Goal: Task Accomplishment & Management: Manage account settings

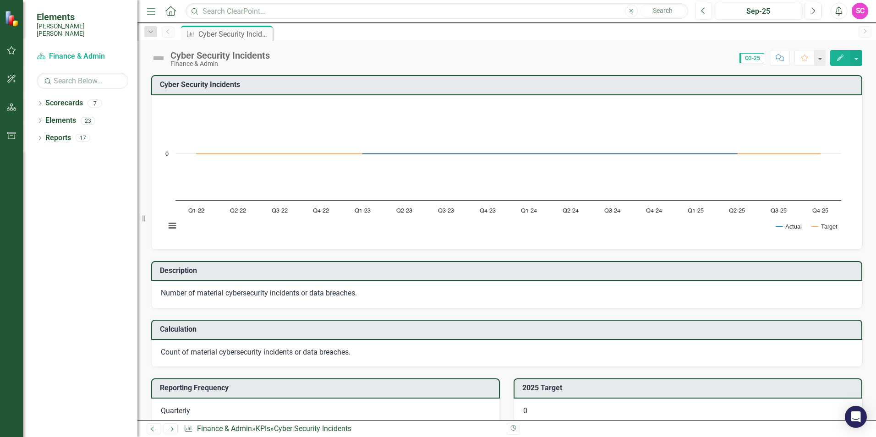
click at [311, 296] on p "Number of material cybersecurity incidents or data breaches." at bounding box center [507, 293] width 692 height 11
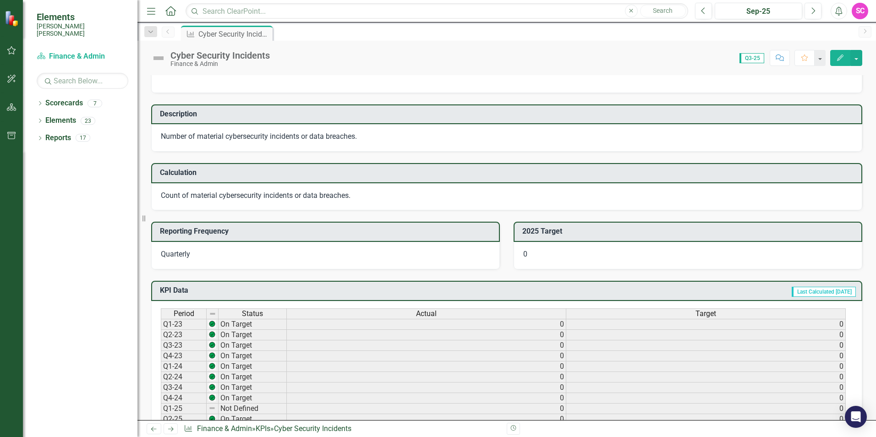
scroll to position [137, 0]
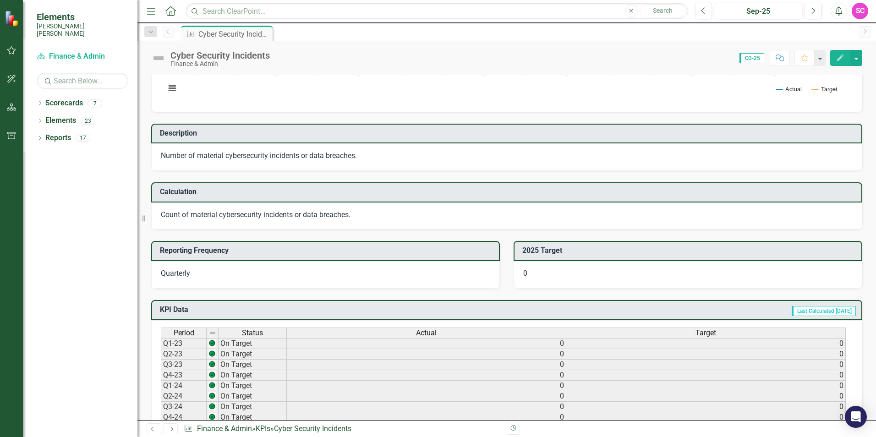
click at [189, 148] on div "Number of material cybersecurity incidents or data breaches." at bounding box center [506, 156] width 711 height 27
click at [257, 159] on p "Number of material cybersecurity incidents or data breaches." at bounding box center [507, 156] width 692 height 11
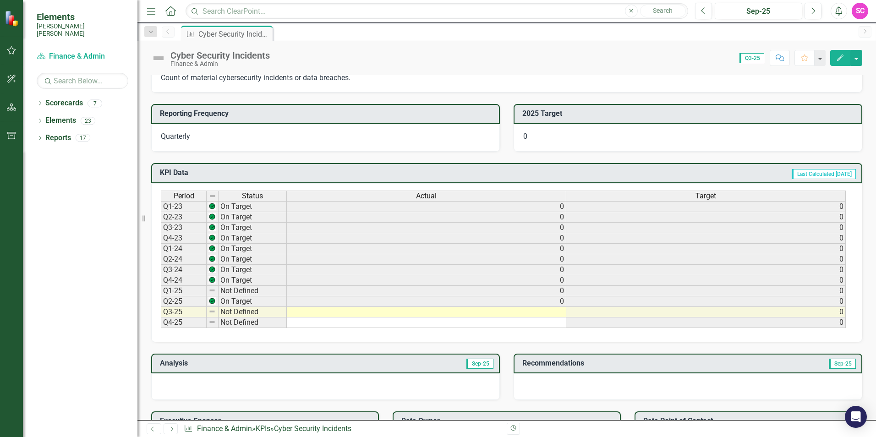
scroll to position [275, 0]
click at [552, 313] on td at bounding box center [427, 312] width 280 height 11
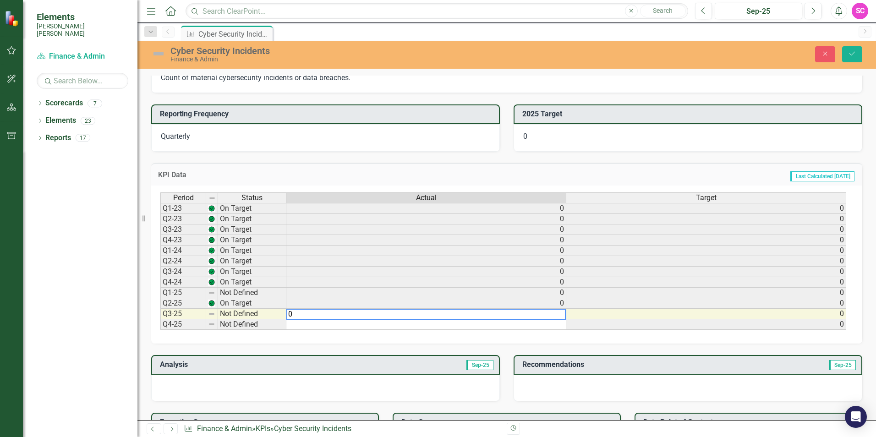
click at [551, 314] on textarea "0" at bounding box center [426, 314] width 280 height 11
type textarea "0"
click at [409, 337] on div "Period Status Actual Target Q1-23 On Target 0 0 Q2-23 On Target 0 0 Q3-23 On Ta…" at bounding box center [506, 265] width 711 height 158
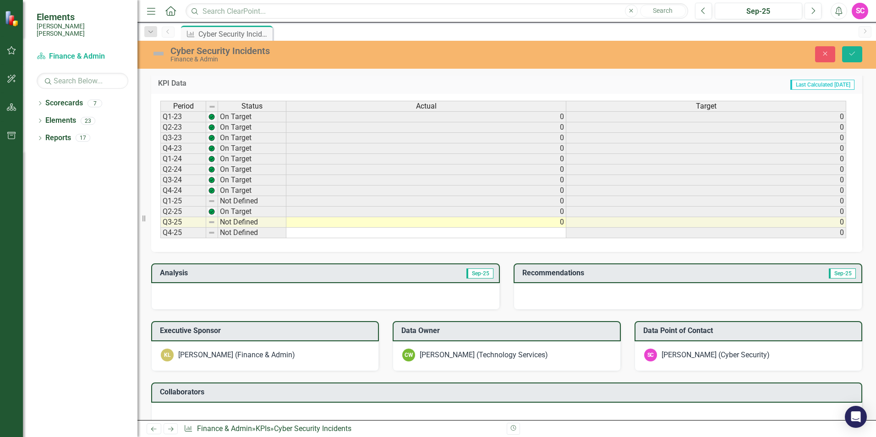
scroll to position [412, 0]
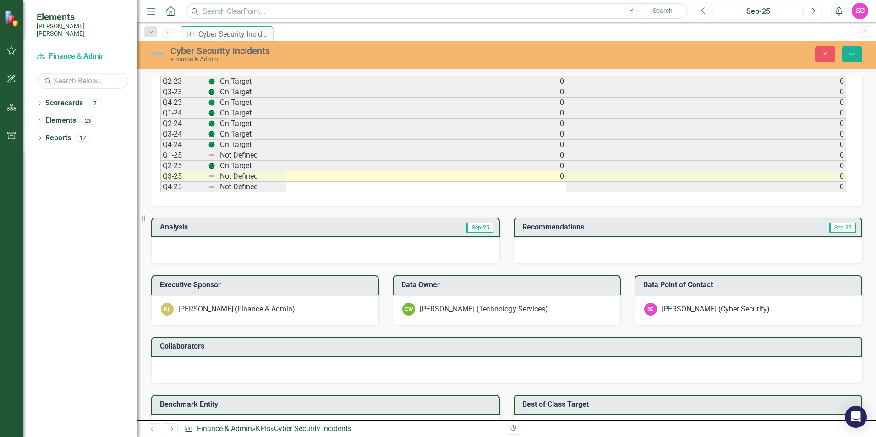
click at [409, 243] on div at bounding box center [325, 250] width 349 height 27
click at [541, 240] on div at bounding box center [688, 250] width 349 height 27
click at [684, 240] on div at bounding box center [688, 250] width 349 height 27
click at [399, 244] on div at bounding box center [325, 250] width 349 height 27
click at [626, 251] on div at bounding box center [688, 250] width 349 height 27
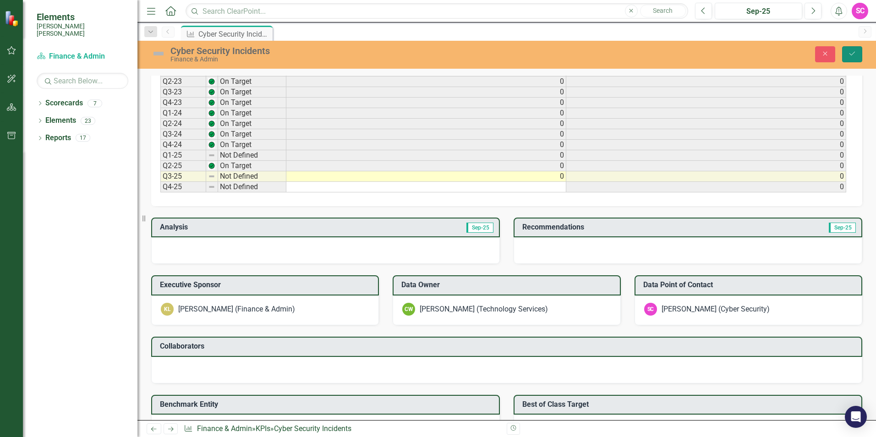
click at [855, 54] on icon "Save" at bounding box center [852, 53] width 8 height 6
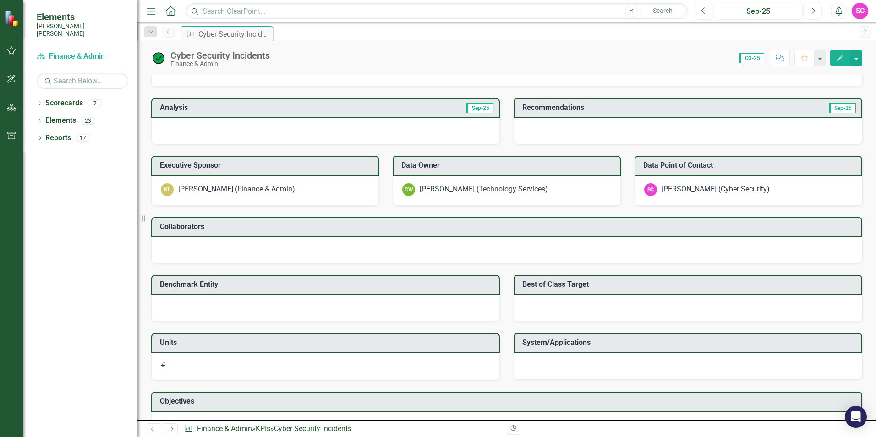
scroll to position [558, 0]
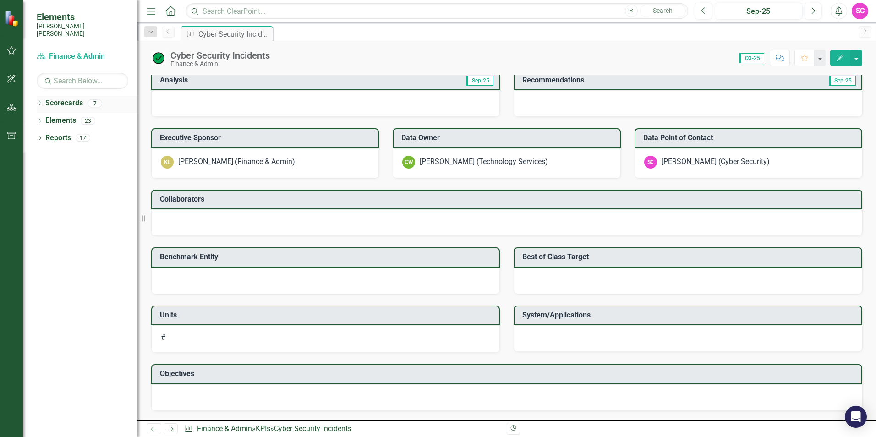
click at [40, 101] on icon at bounding box center [40, 103] width 2 height 4
click at [67, 150] on link "RISE: [PERSON_NAME] [PERSON_NAME] Recognizing Innovation, Safety and Excellence" at bounding box center [93, 155] width 87 height 11
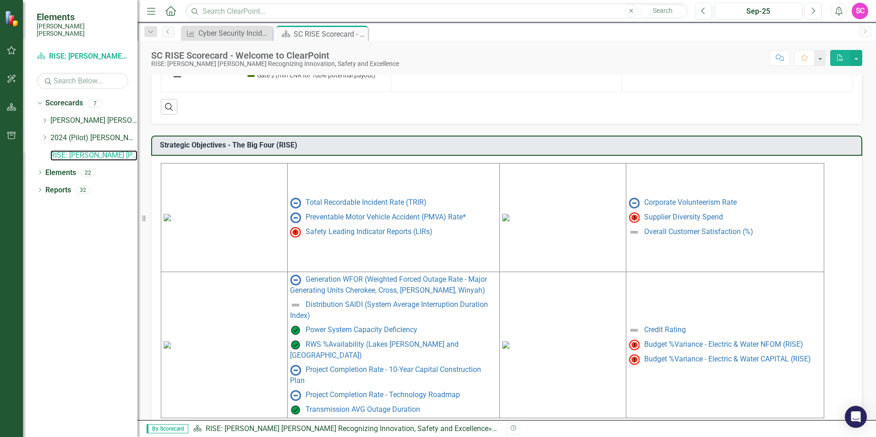
scroll to position [354, 0]
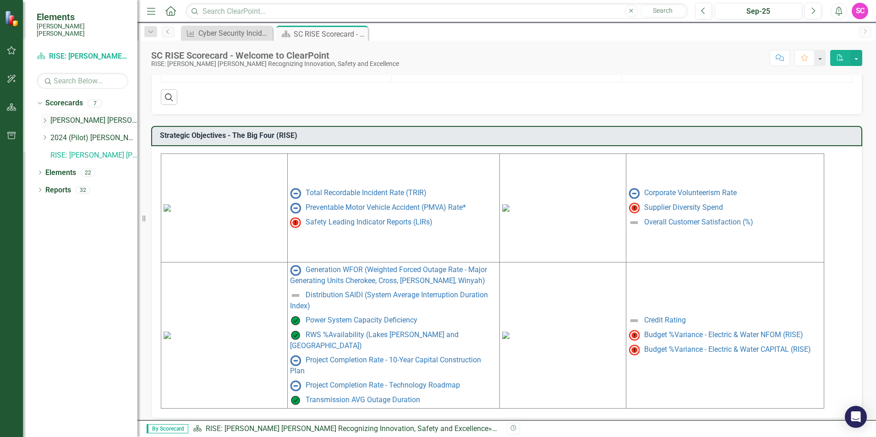
click at [43, 118] on icon "Dropdown" at bounding box center [44, 120] width 7 height 5
click at [83, 133] on link "Finance & Admin" at bounding box center [99, 138] width 78 height 11
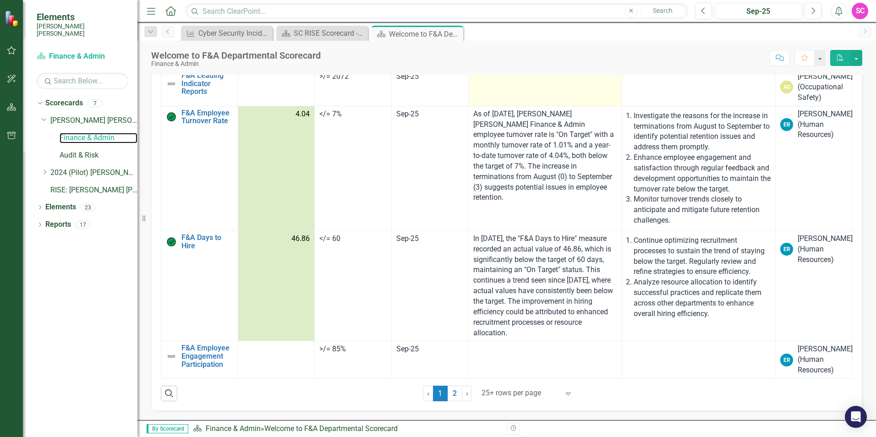
scroll to position [1336, 0]
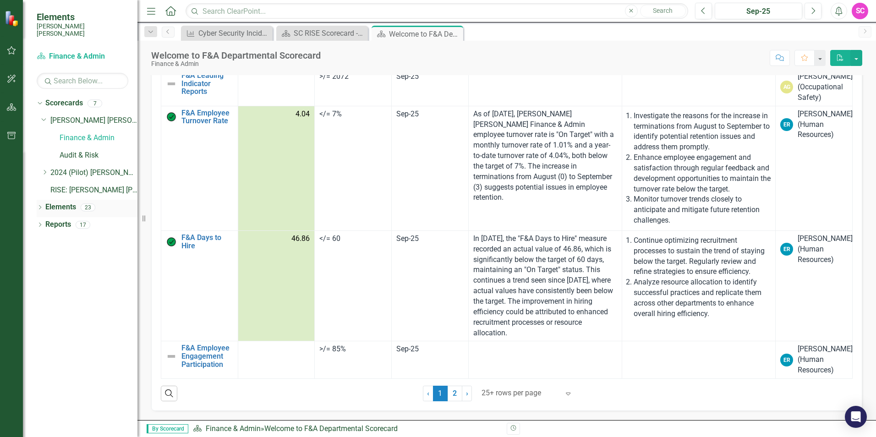
click at [38, 206] on icon "Dropdown" at bounding box center [40, 208] width 6 height 5
click at [44, 241] on icon "Dropdown" at bounding box center [44, 243] width 6 height 5
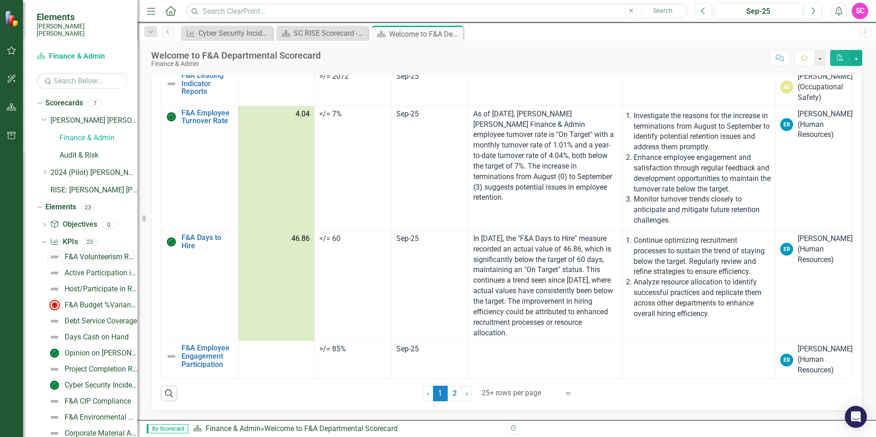
click at [91, 253] on div "F&A Volunteerism Rate" at bounding box center [101, 257] width 73 height 8
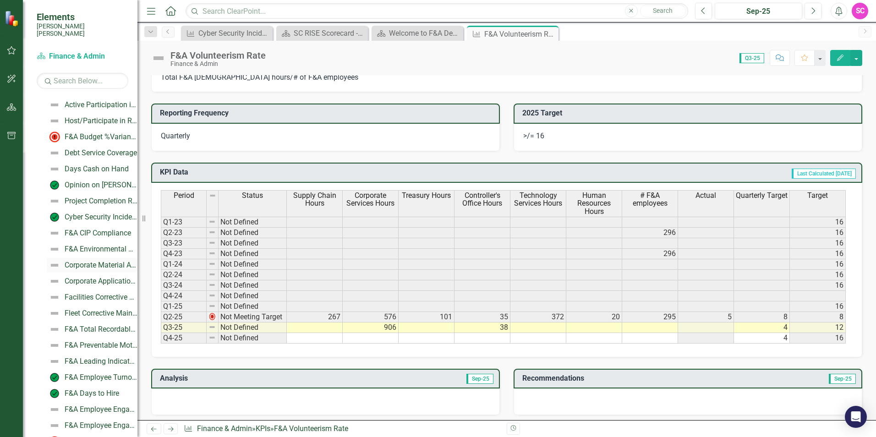
scroll to position [183, 0]
click at [94, 102] on div "Host/Participate in Recruiting Events" at bounding box center [101, 106] width 73 height 8
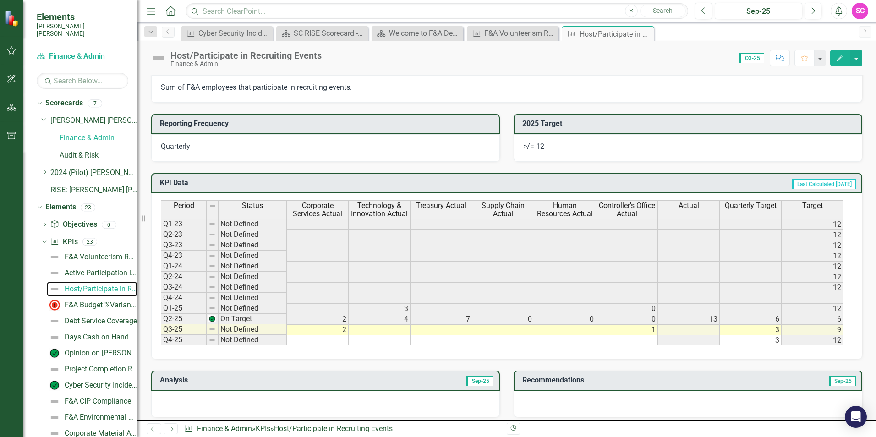
scroll to position [321, 0]
